Goal: Transaction & Acquisition: Book appointment/travel/reservation

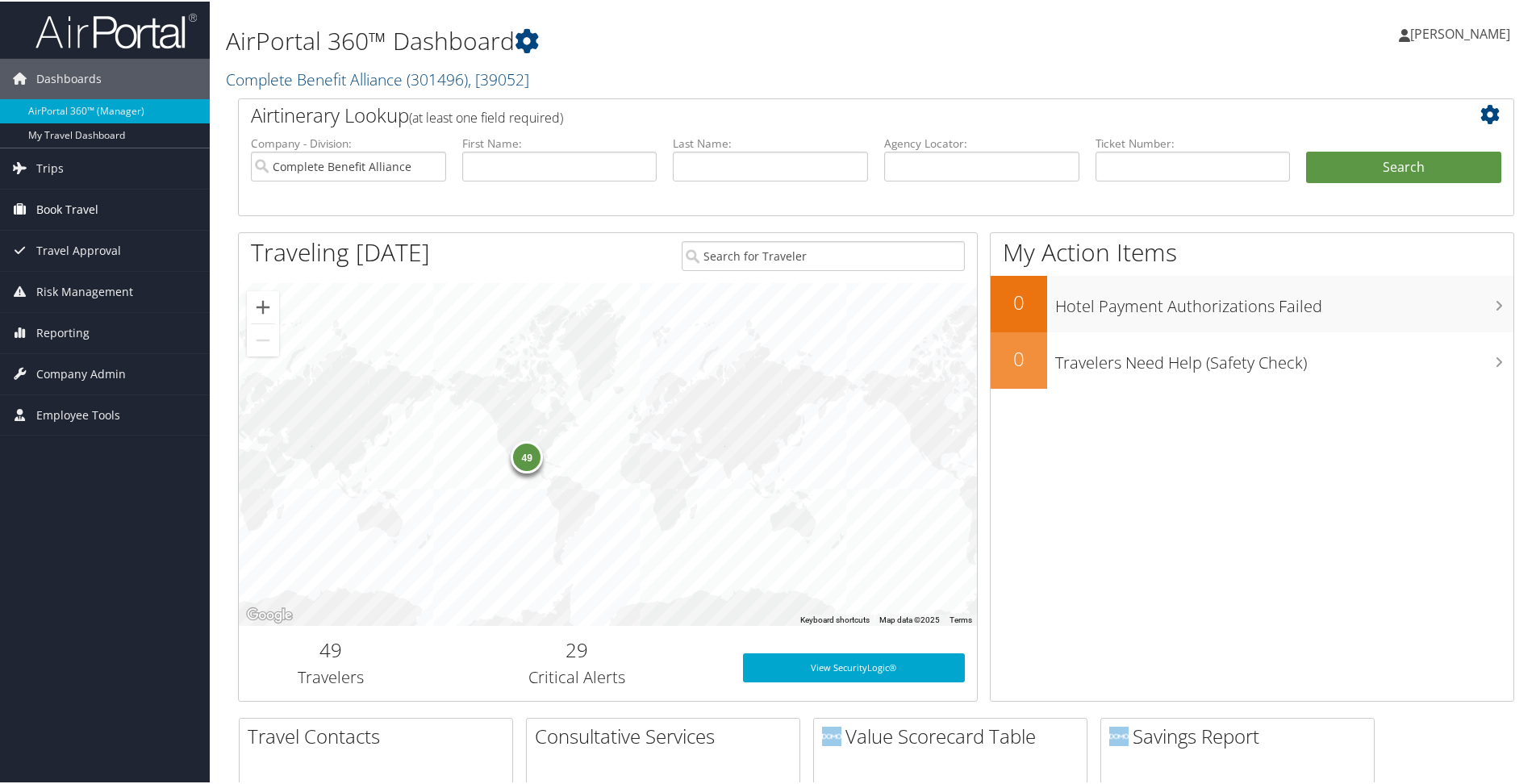
click at [63, 201] on span "Book Travel" at bounding box center [67, 208] width 62 height 41
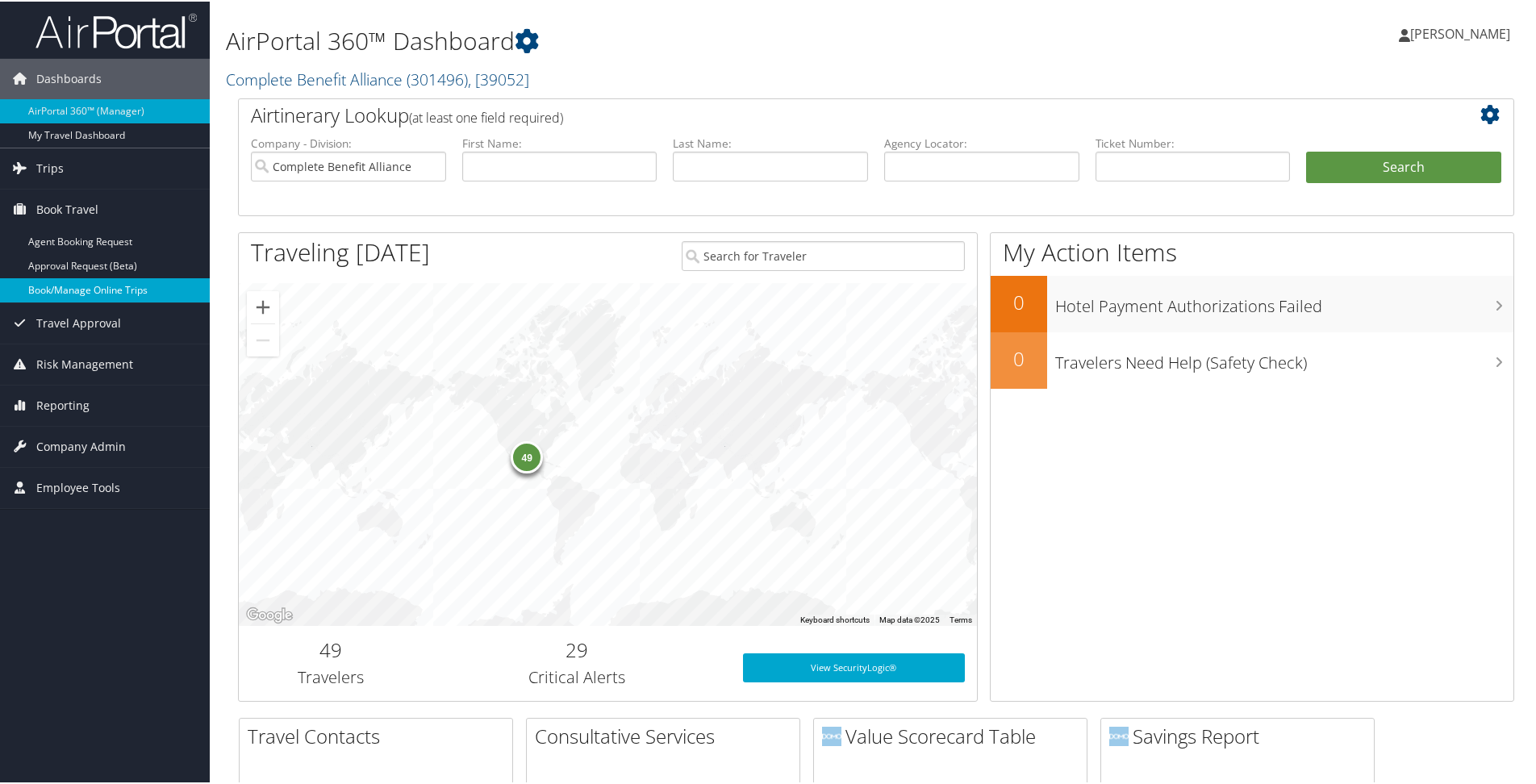
click at [77, 292] on link "Book/Manage Online Trips" at bounding box center [105, 289] width 210 height 25
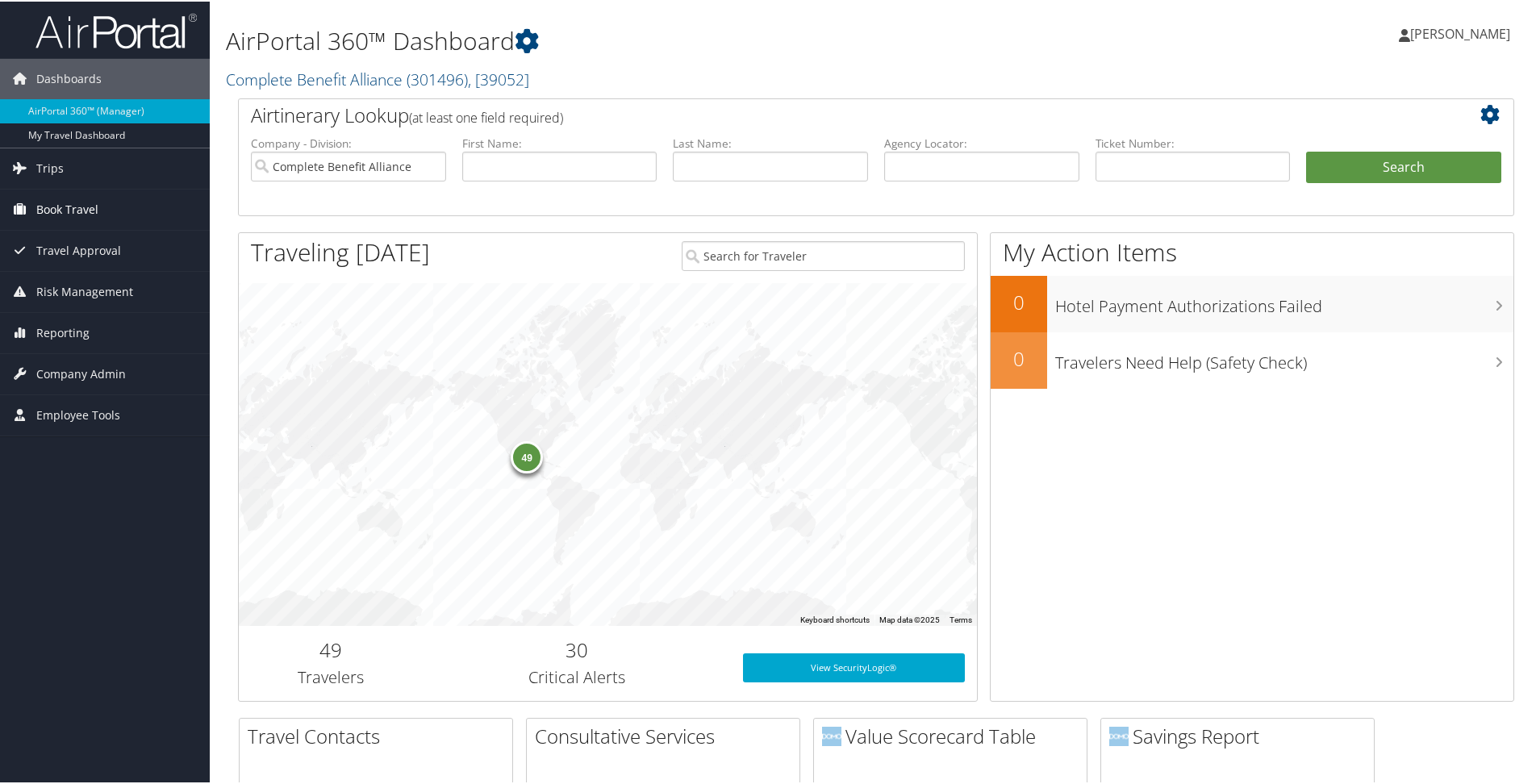
click at [93, 197] on span "Book Travel" at bounding box center [67, 208] width 62 height 41
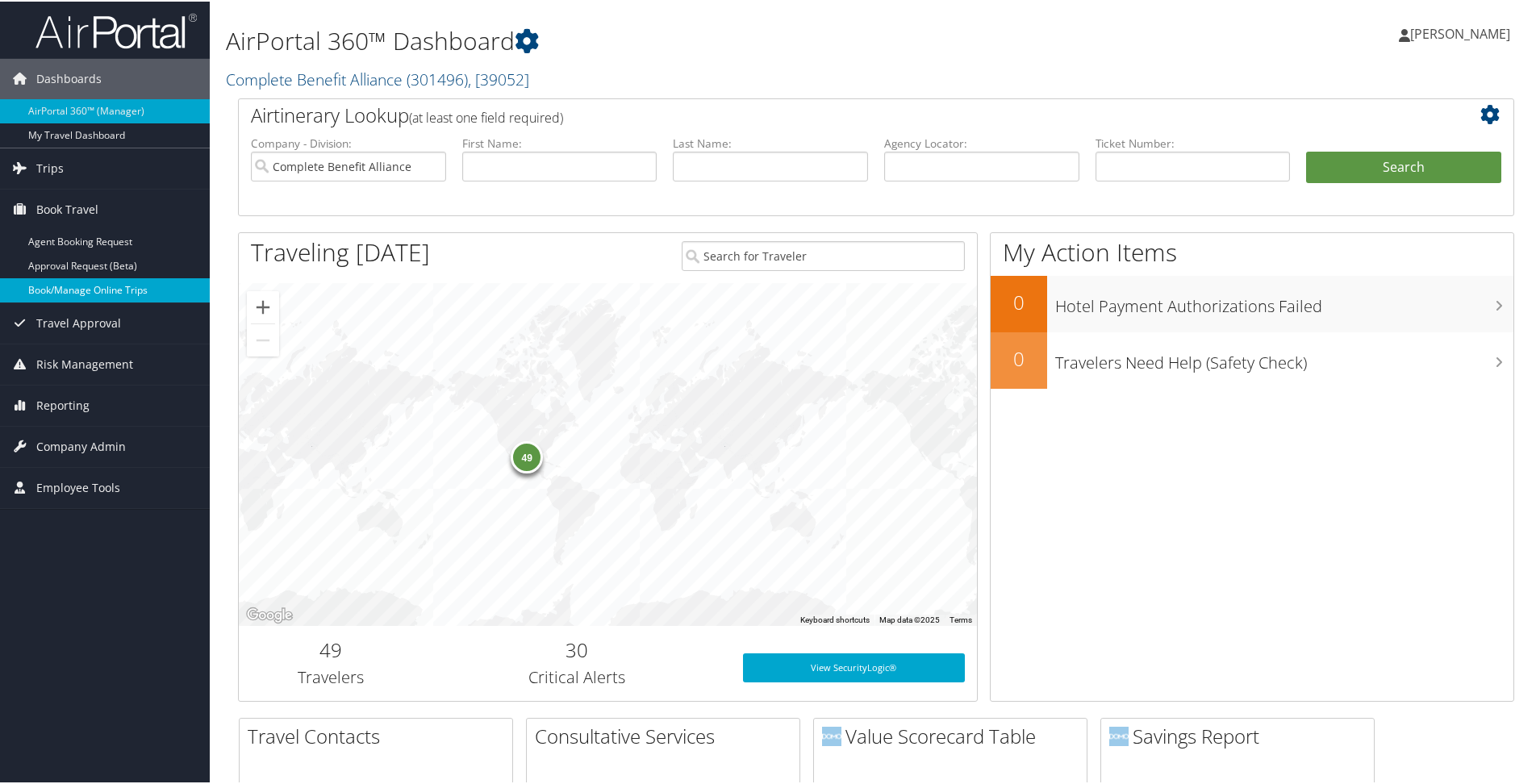
click at [114, 284] on link "Book/Manage Online Trips" at bounding box center [105, 289] width 210 height 25
